Goal: Task Accomplishment & Management: Use online tool/utility

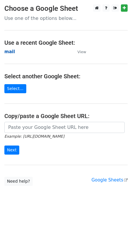
click at [11, 53] on strong "mail" at bounding box center [9, 51] width 11 height 5
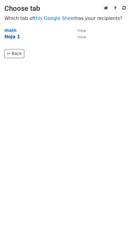
click at [9, 37] on strong "Hoja 1" at bounding box center [12, 36] width 16 height 5
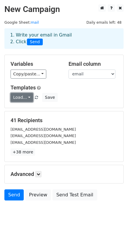
click at [29, 97] on link "Load..." at bounding box center [22, 97] width 23 height 9
click at [28, 111] on link "novag_usuario" at bounding box center [35, 110] width 48 height 9
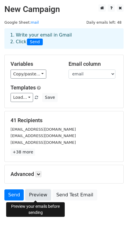
click at [35, 196] on link "Preview" at bounding box center [38, 194] width 26 height 11
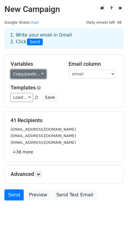
click at [36, 74] on link "Copy/paste..." at bounding box center [29, 74] width 36 height 9
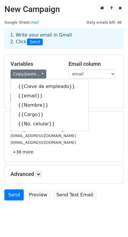
click at [54, 58] on div "Variables Copy/paste... {{Clave de empleado}} {{email}} {{Nombre}} {{Cargo}} {{…" at bounding box center [64, 81] width 118 height 53
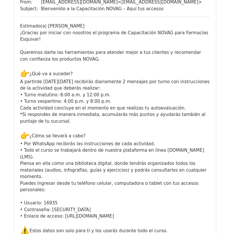
scroll to position [70, 0]
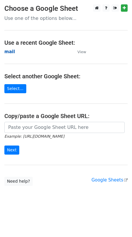
click at [10, 53] on strong "mail" at bounding box center [9, 51] width 11 height 5
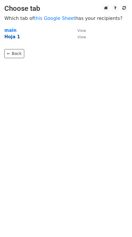
click at [11, 37] on strong "Hoja 1" at bounding box center [12, 36] width 16 height 5
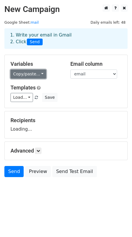
click at [39, 74] on link "Copy/paste..." at bounding box center [29, 74] width 36 height 9
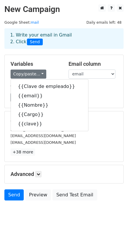
click at [104, 126] on div "[EMAIL_ADDRESS][DOMAIN_NAME]" at bounding box center [63, 129] width 115 height 7
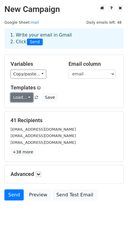
click at [28, 97] on link "Load..." at bounding box center [22, 97] width 23 height 9
click at [24, 111] on link "novag_usuario" at bounding box center [35, 110] width 48 height 9
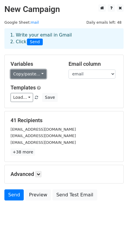
click at [21, 76] on link "Copy/paste..." at bounding box center [29, 74] width 36 height 9
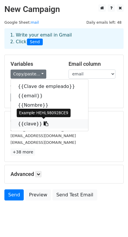
click at [28, 124] on link "{{clave}}" at bounding box center [49, 123] width 77 height 9
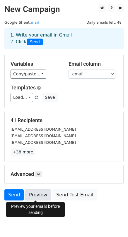
click at [33, 196] on link "Preview" at bounding box center [38, 194] width 26 height 11
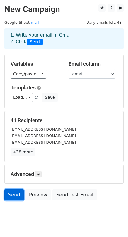
click at [13, 194] on link "Send" at bounding box center [13, 194] width 19 height 11
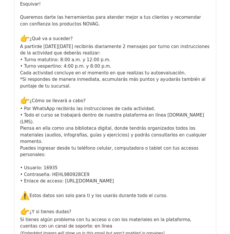
scroll to position [105, 0]
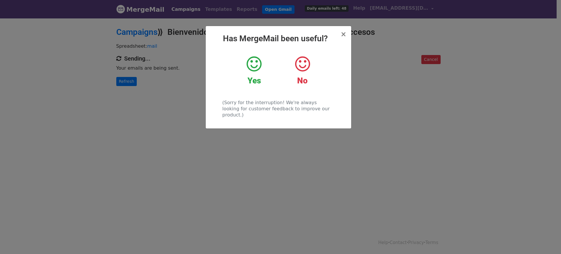
click at [253, 73] on div "Yes" at bounding box center [254, 70] width 39 height 30
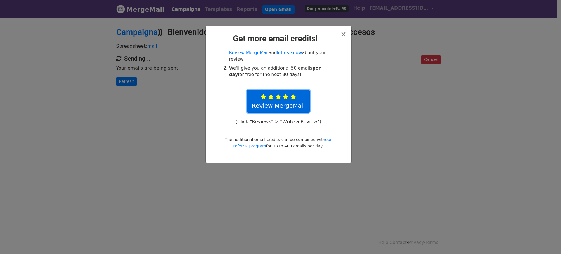
click at [292, 94] on icon at bounding box center [294, 97] width 6 height 6
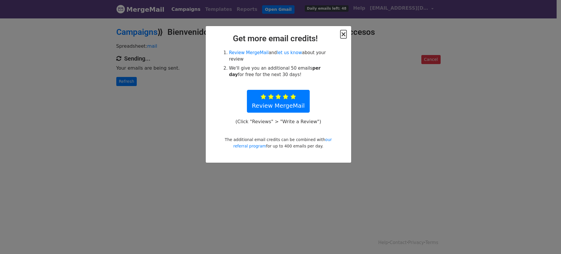
click at [344, 37] on span "×" at bounding box center [344, 34] width 6 height 8
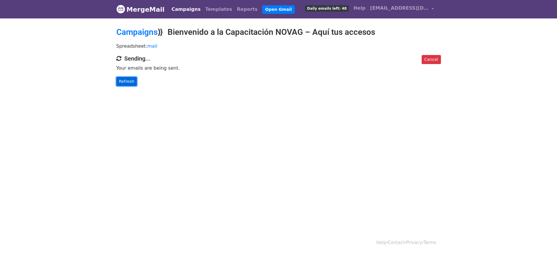
click at [128, 81] on link "Refresh" at bounding box center [126, 81] width 21 height 9
